Goal: Task Accomplishment & Management: Manage account settings

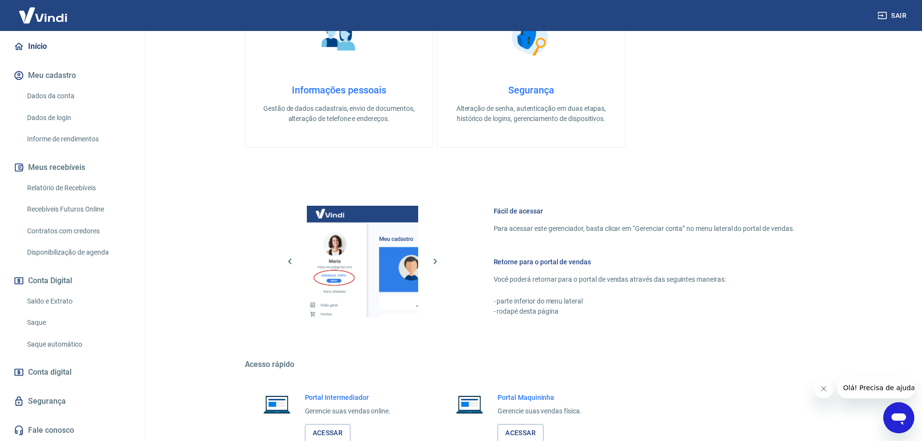
scroll to position [314, 0]
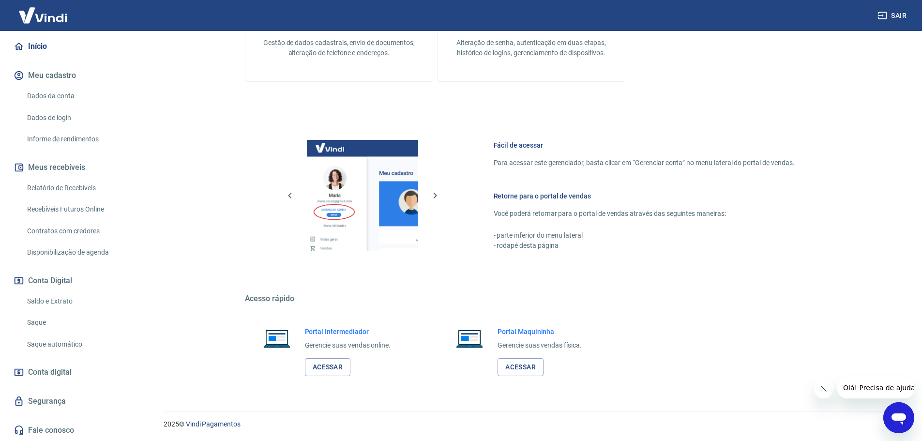
click at [50, 370] on span "Conta digital" at bounding box center [50, 372] width 44 height 14
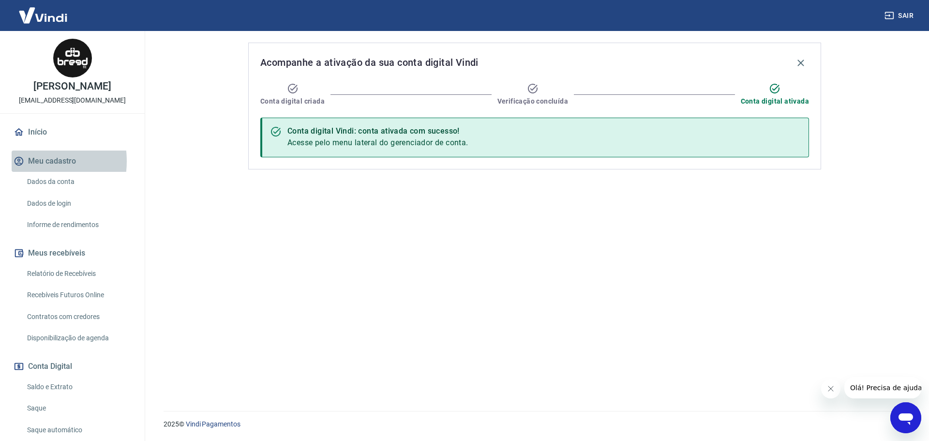
click at [27, 161] on button "Meu cadastro" at bounding box center [72, 161] width 121 height 21
click at [34, 181] on link "Dados da conta" at bounding box center [78, 182] width 110 height 20
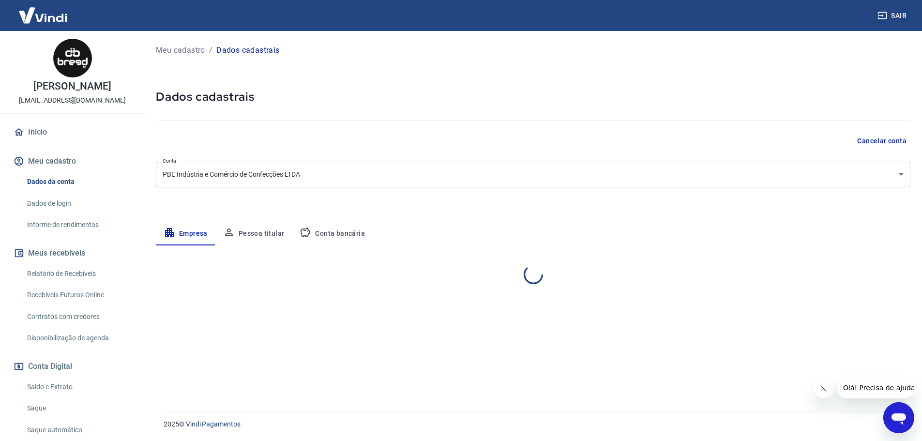
select select "SC"
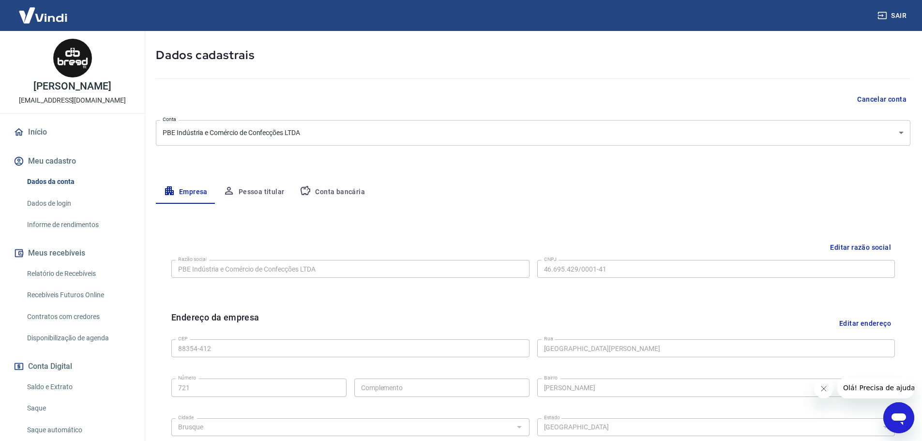
scroll to position [63, 0]
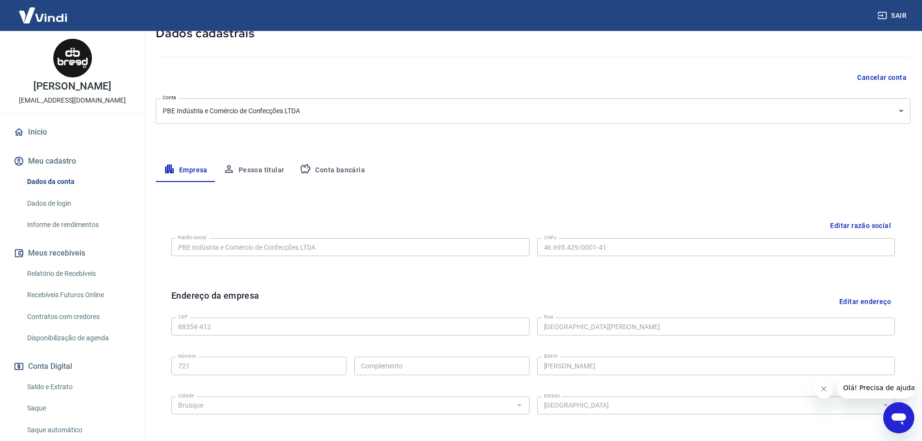
click at [339, 176] on button "Conta bancária" at bounding box center [332, 170] width 81 height 23
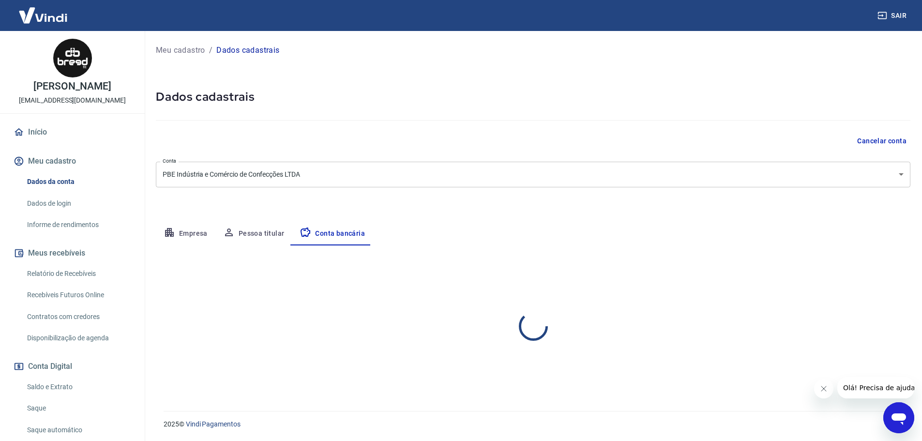
scroll to position [0, 0]
select select "1"
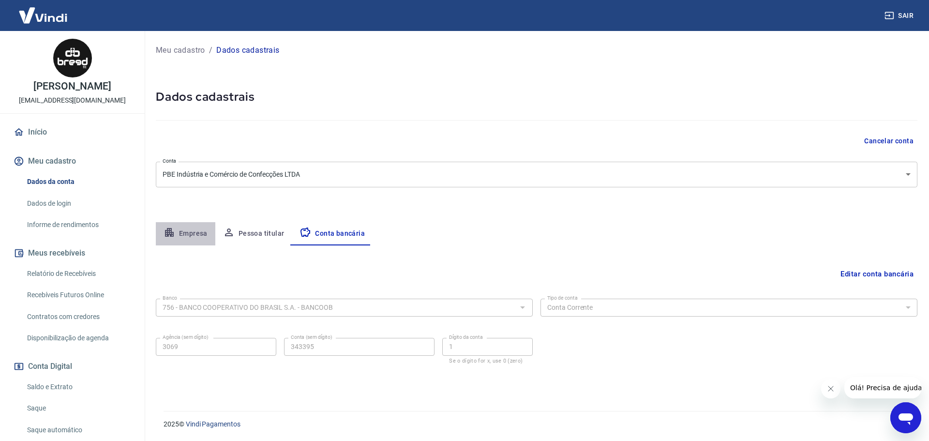
click at [189, 238] on button "Empresa" at bounding box center [186, 233] width 60 height 23
select select "SC"
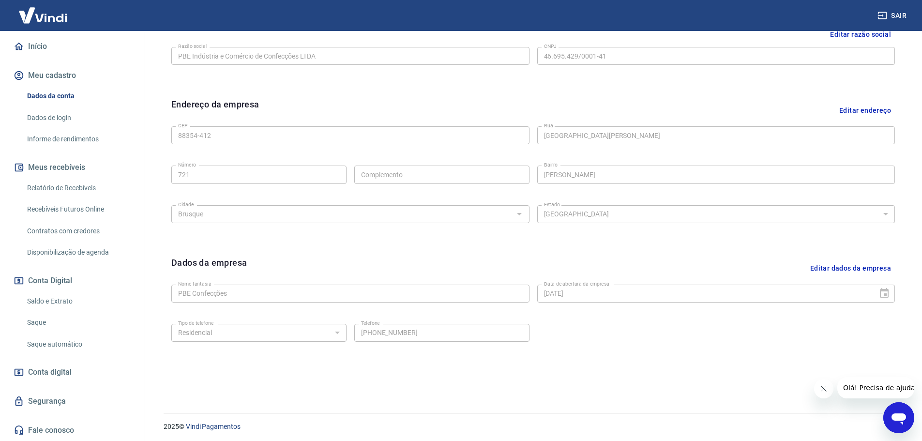
scroll to position [257, 0]
click at [58, 372] on span "Conta digital" at bounding box center [50, 372] width 44 height 14
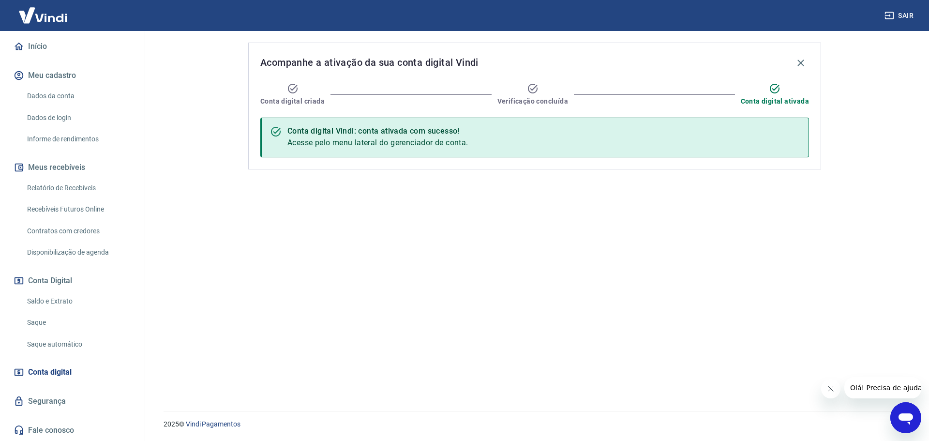
click at [44, 308] on link "Saldo e Extrato" at bounding box center [78, 301] width 110 height 20
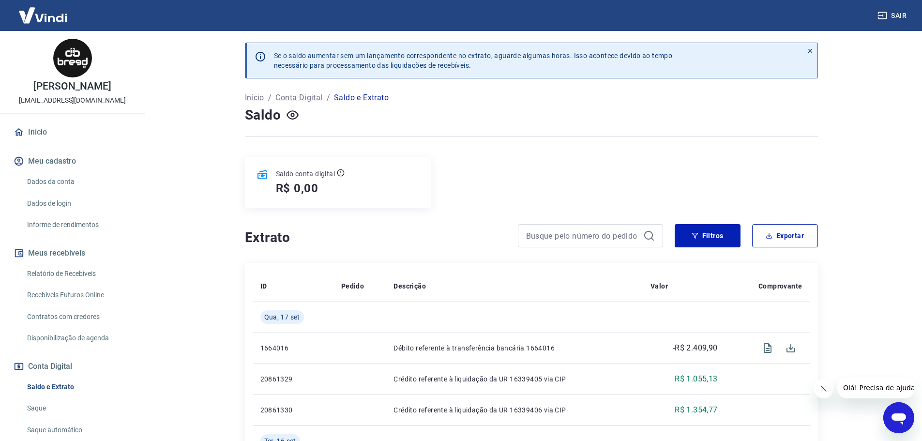
click at [57, 138] on link "Início" at bounding box center [72, 131] width 121 height 21
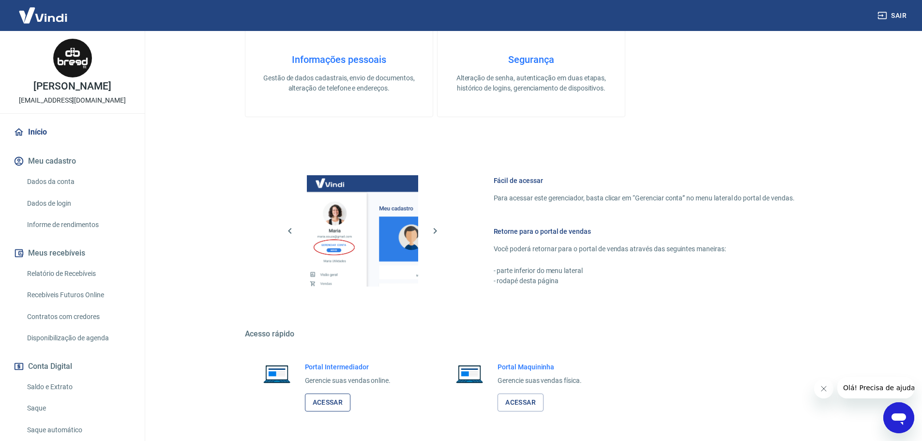
scroll to position [314, 0]
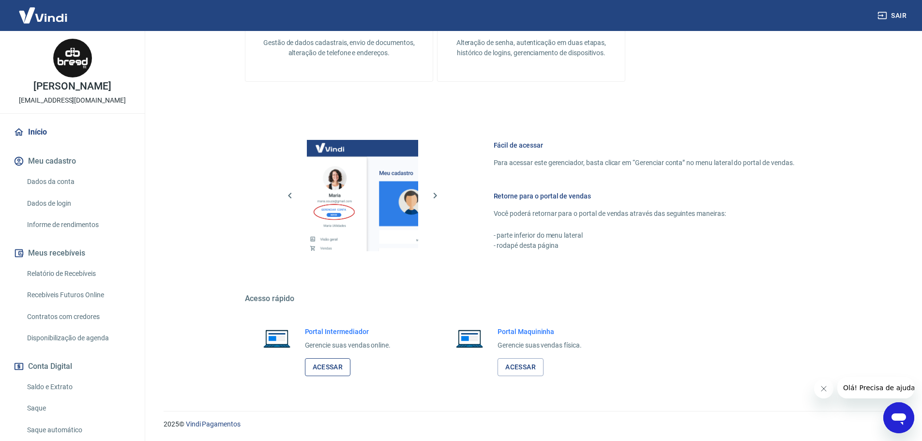
click at [333, 363] on link "Acessar" at bounding box center [328, 367] width 46 height 18
click at [325, 369] on link "Acessar" at bounding box center [328, 367] width 46 height 18
click at [332, 365] on link "Acessar" at bounding box center [328, 367] width 46 height 18
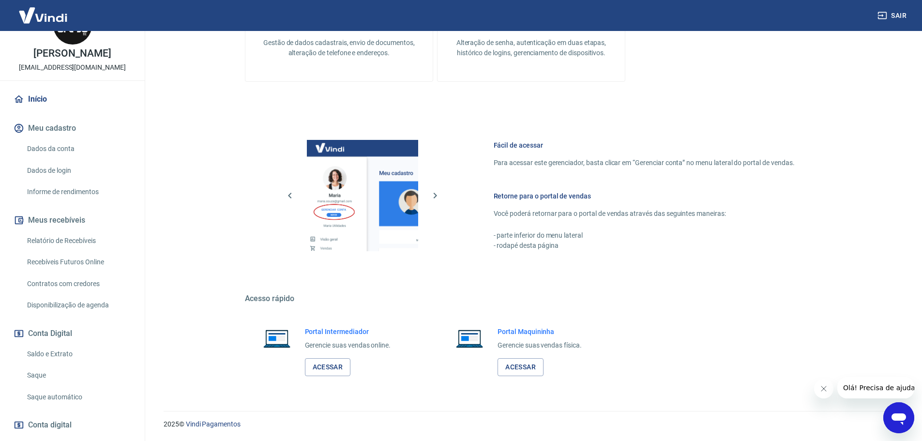
scroll to position [86, 0]
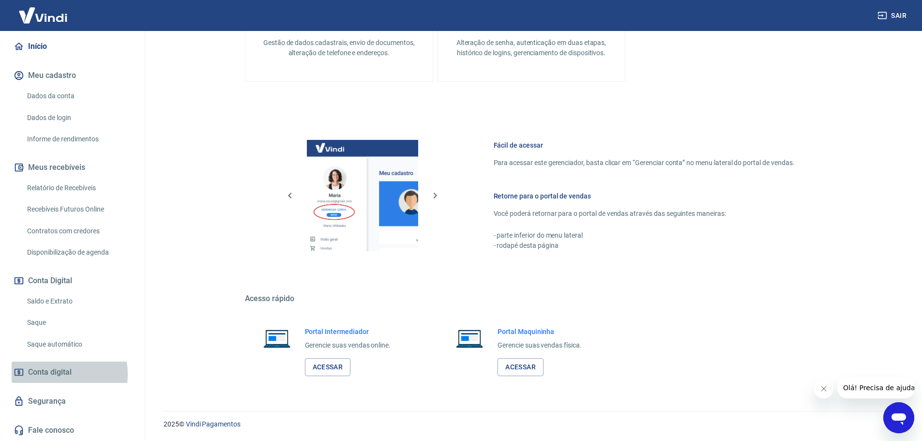
click at [57, 374] on span "Conta digital" at bounding box center [50, 372] width 44 height 14
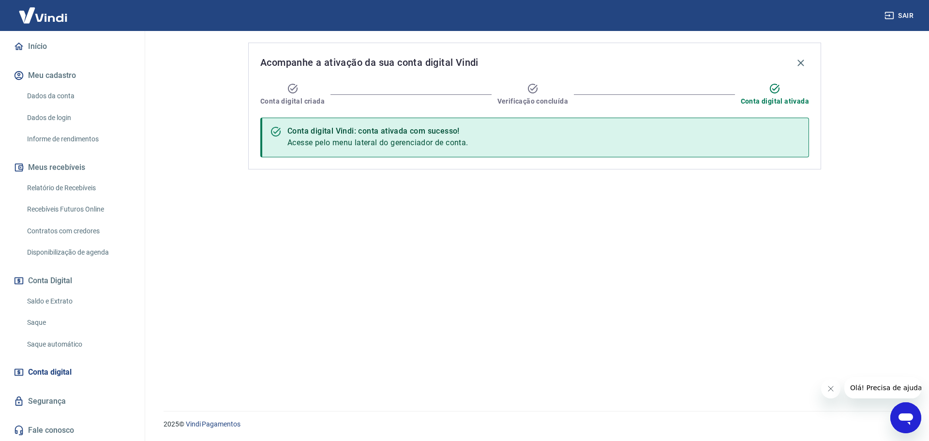
click at [683, 106] on div "Acompanhe a ativação da sua conta digital Vindi Conta digital criada Verificaçã…" at bounding box center [534, 106] width 573 height 127
click at [540, 134] on div "Conta digital Vindi: conta ativada com sucesso! Acesse pelo menu lateral do ger…" at bounding box center [534, 138] width 549 height 40
